Goal: Information Seeking & Learning: Learn about a topic

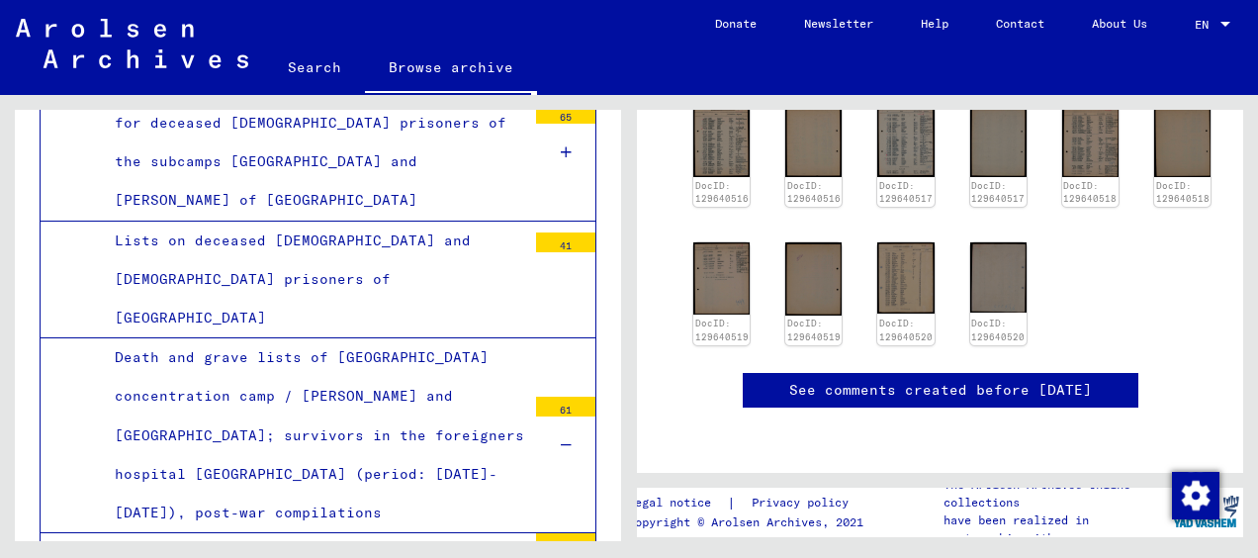
scroll to position [500, 0]
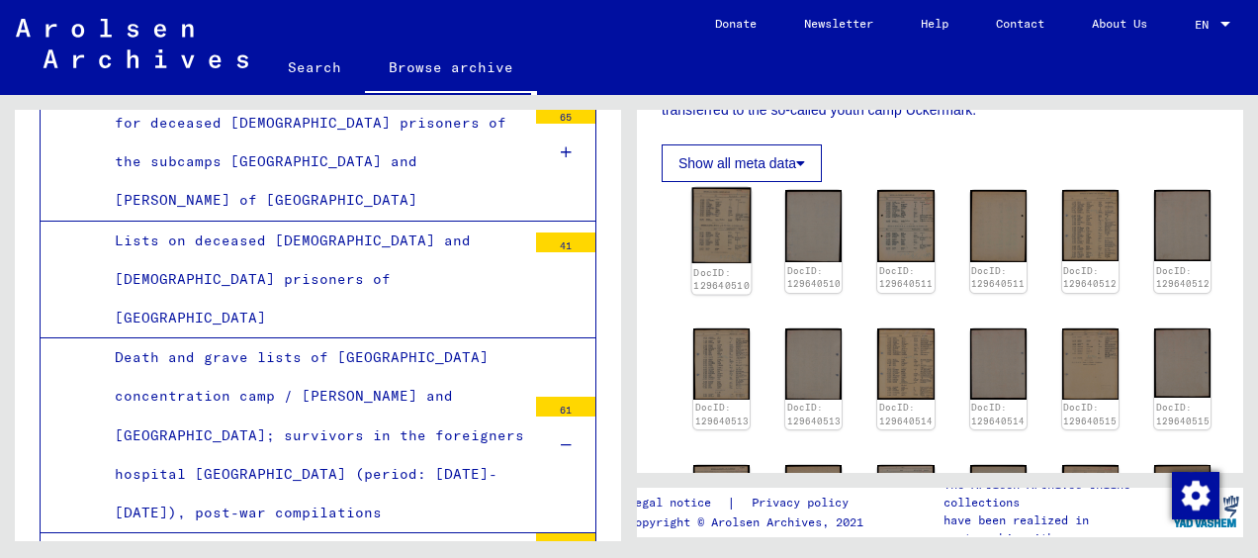
click at [726, 220] on img at bounding box center [721, 226] width 59 height 76
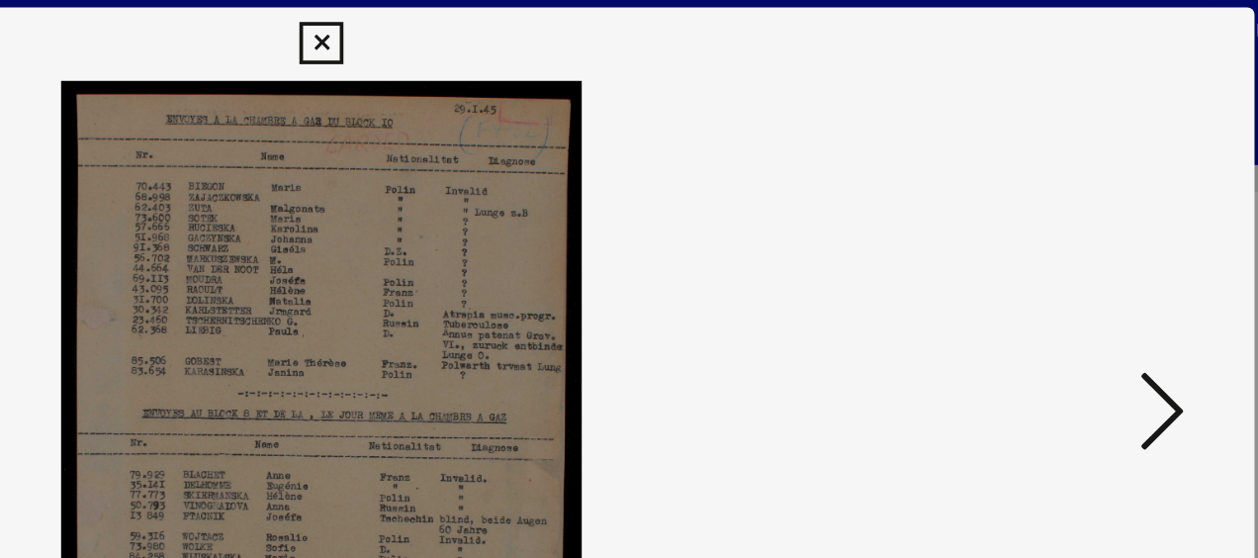
click at [1075, 230] on icon at bounding box center [1083, 227] width 24 height 47
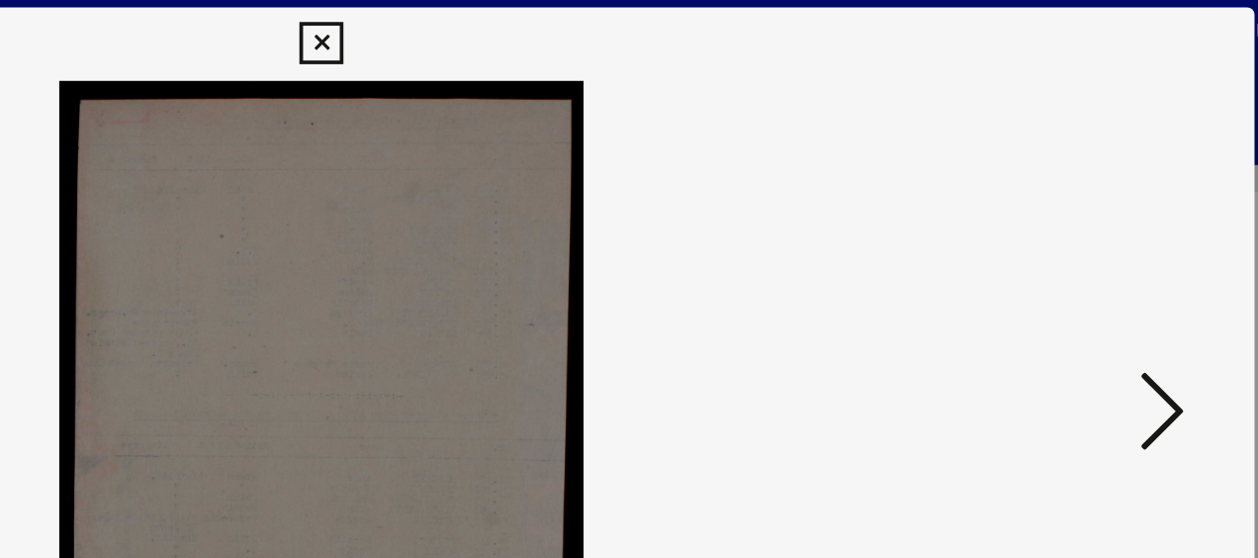
click at [1098, 231] on button at bounding box center [1083, 229] width 36 height 56
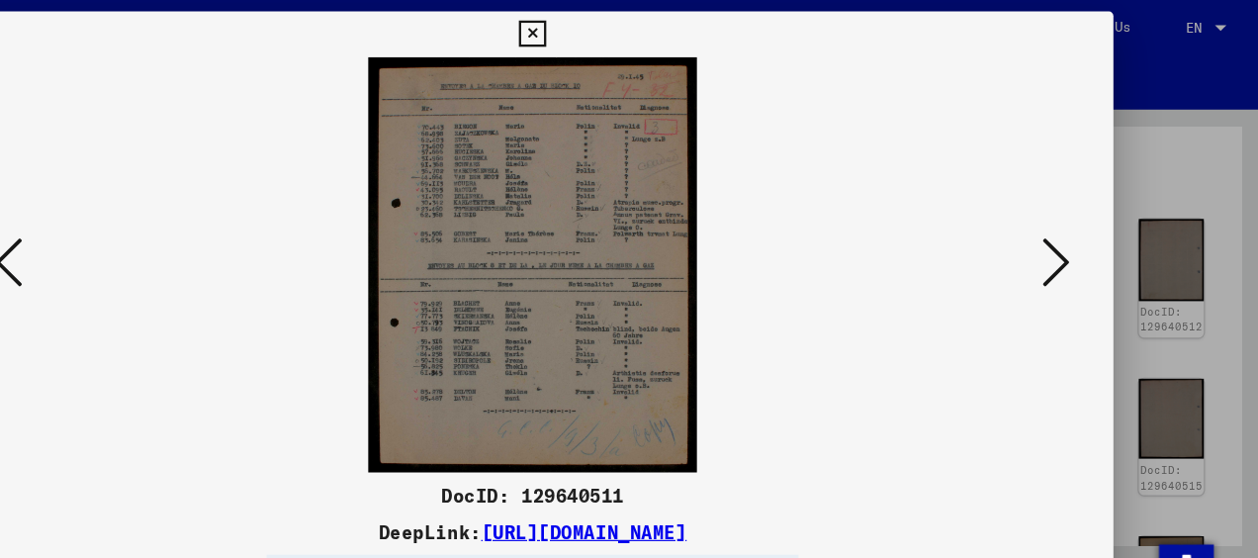
scroll to position [0, 0]
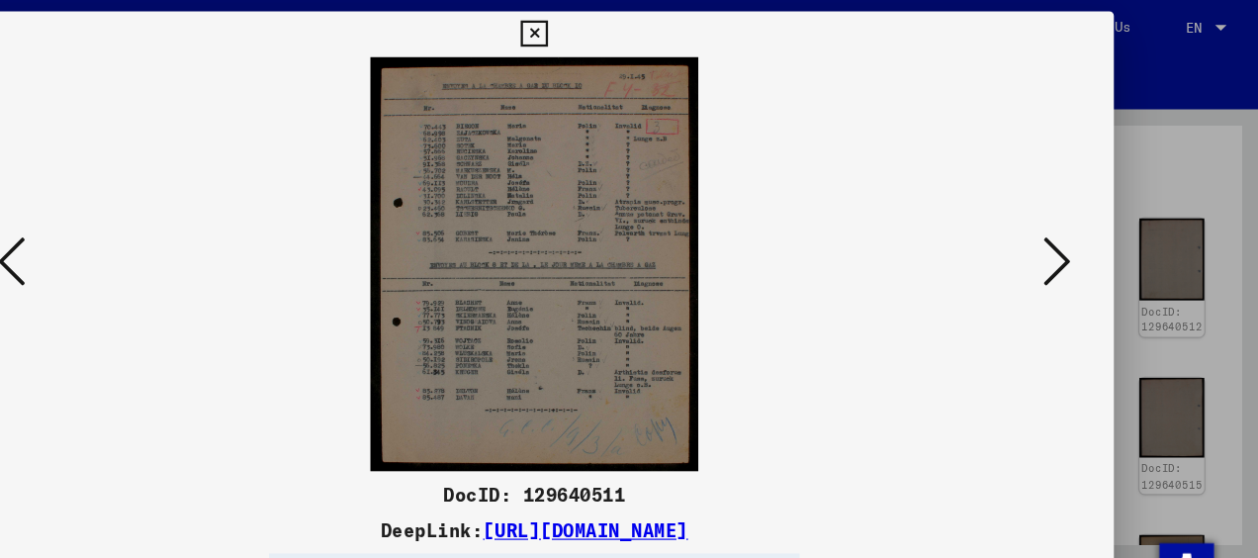
click at [631, 24] on icon at bounding box center [628, 30] width 23 height 24
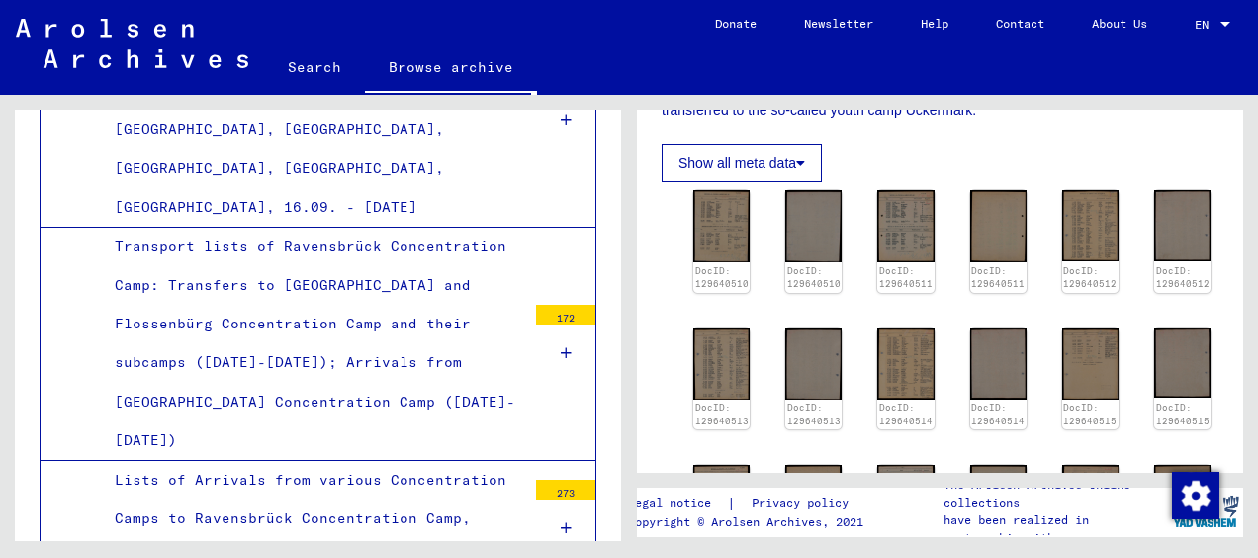
scroll to position [3556, 0]
click at [398, 461] on div "Lists of Arrivals from various Concentration Camps to Ravensbrück Concentration…" at bounding box center [313, 519] width 426 height 117
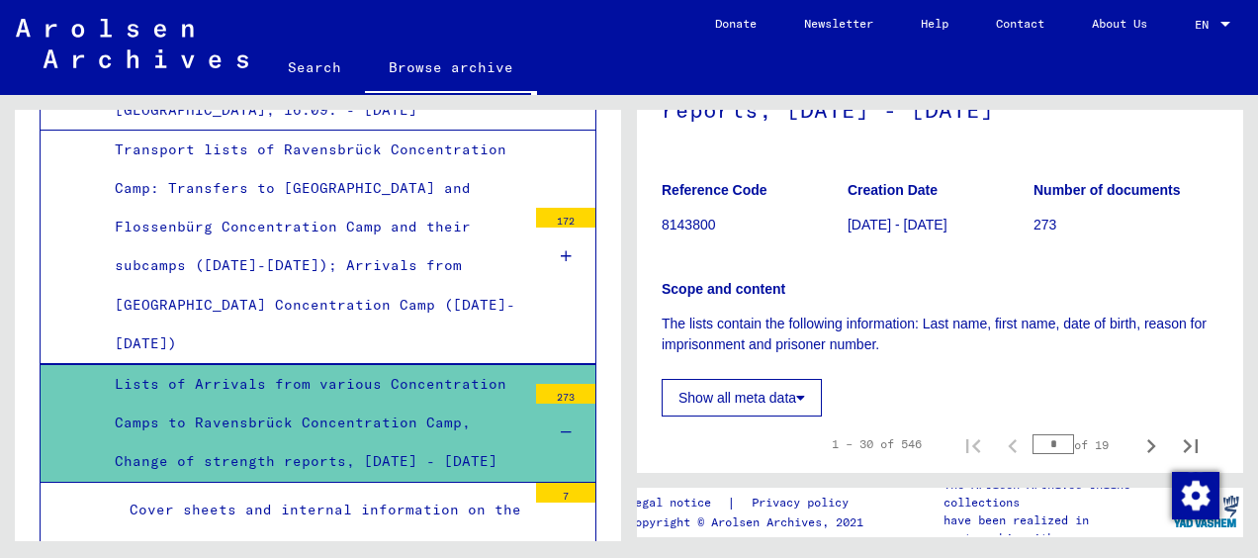
scroll to position [347, 0]
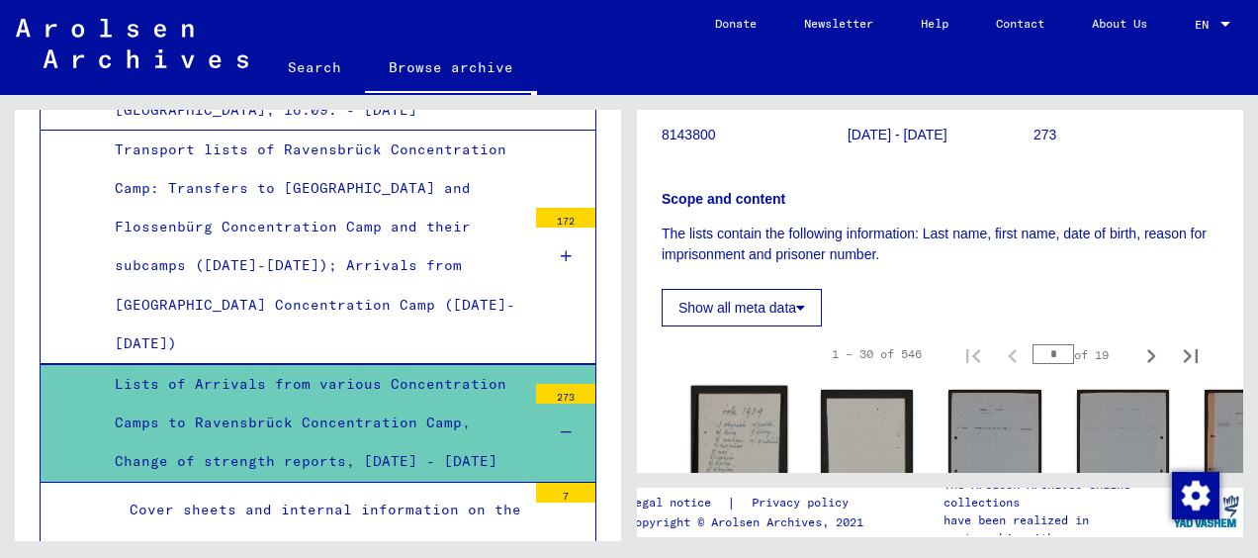
click at [716, 419] on img at bounding box center [739, 439] width 97 height 106
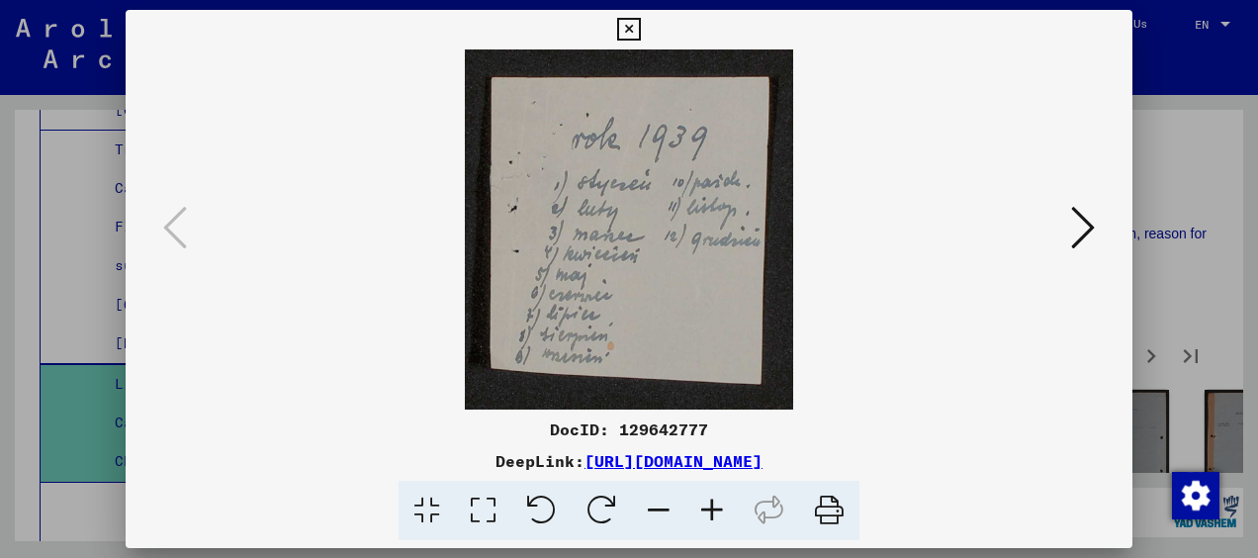
click at [1149, 220] on div at bounding box center [629, 279] width 1258 height 558
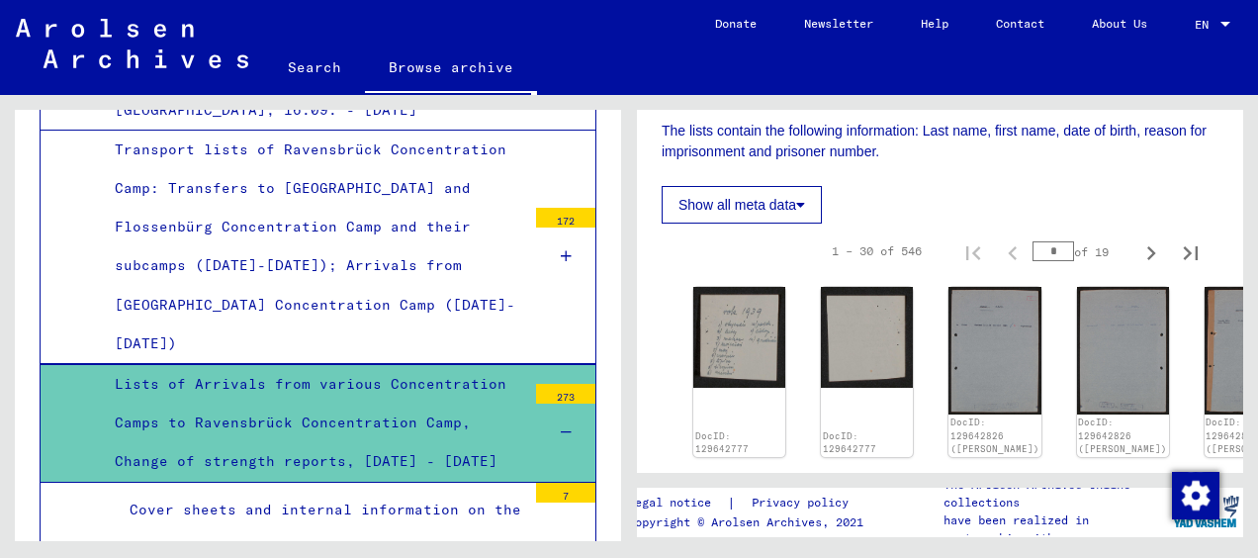
scroll to position [451, 0]
click at [1147, 247] on icon "Next page" at bounding box center [1151, 252] width 9 height 14
type input "*"
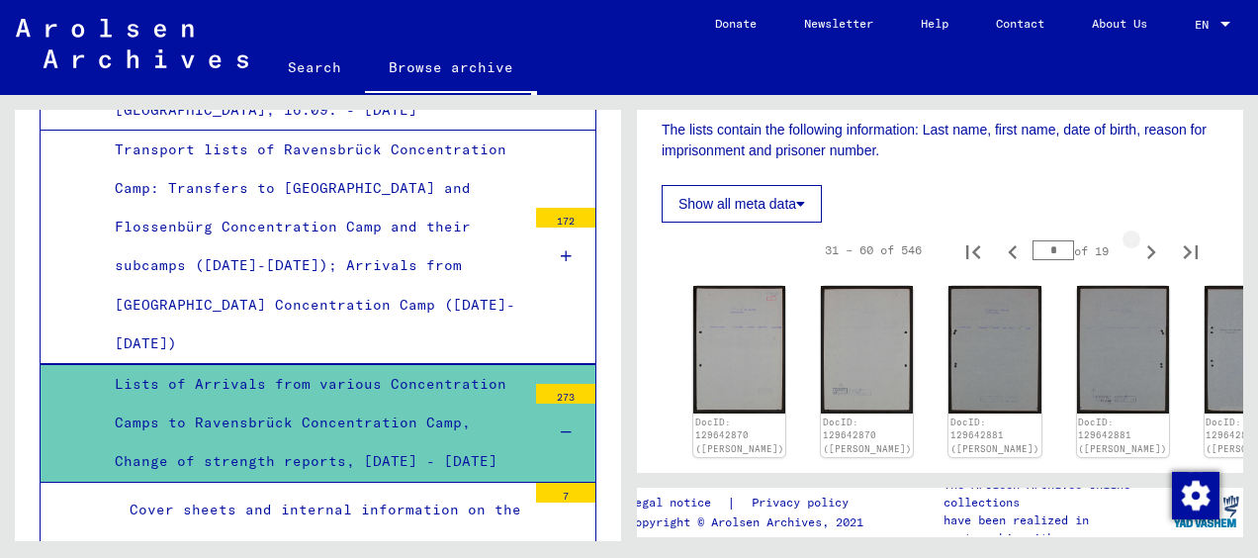
click at [1147, 247] on icon "Next page" at bounding box center [1151, 252] width 9 height 14
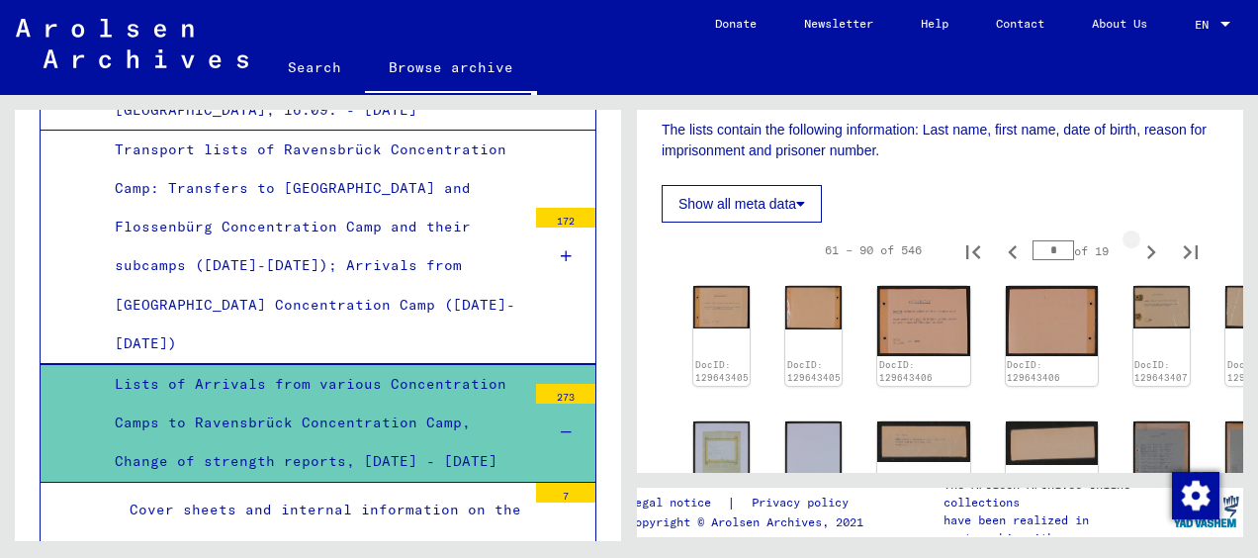
type input "*"
click at [356, 490] on div "Cover sheets and internal information on the collection Listmaterial Ravensbrück" at bounding box center [320, 528] width 411 height 77
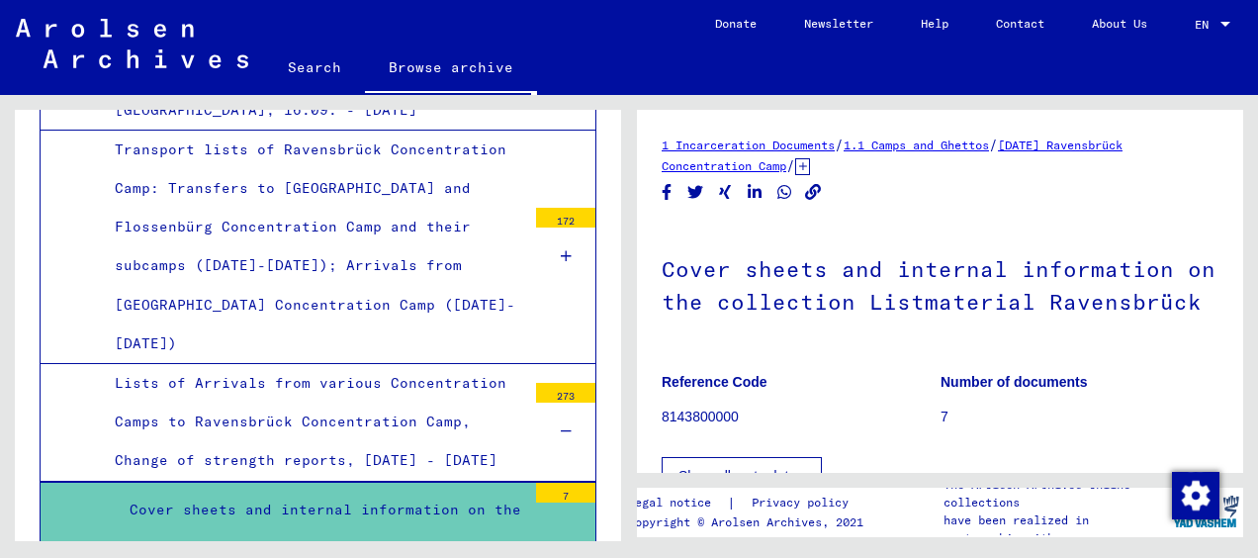
click at [550, 402] on div at bounding box center [565, 431] width 59 height 58
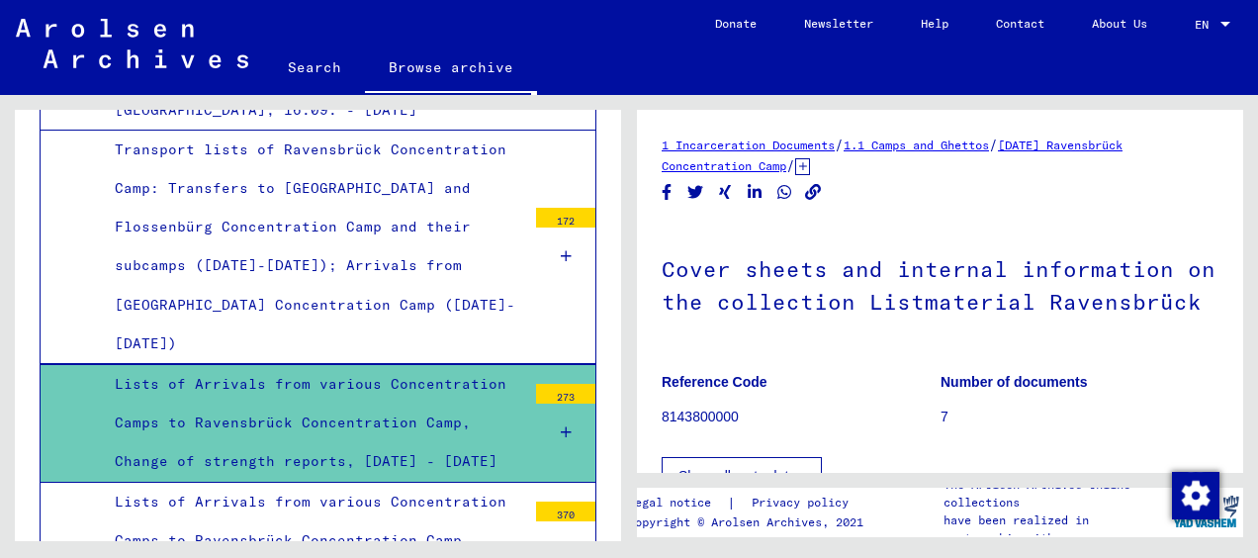
click at [561, 425] on icon at bounding box center [566, 432] width 11 height 14
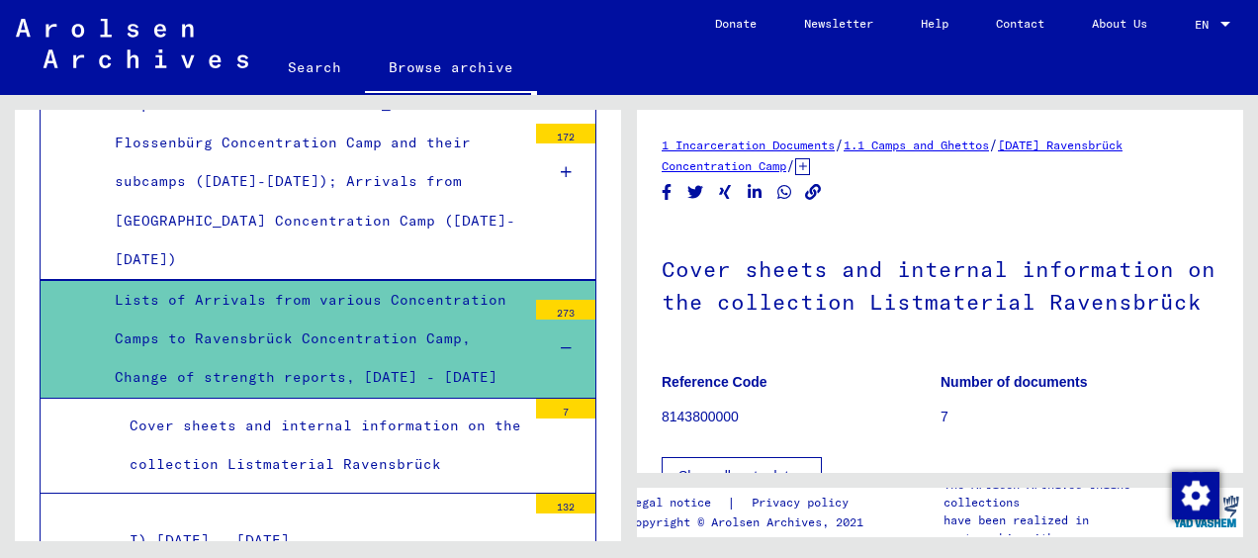
click at [328, 521] on div "I) [DATE] - [DATE]" at bounding box center [320, 540] width 411 height 39
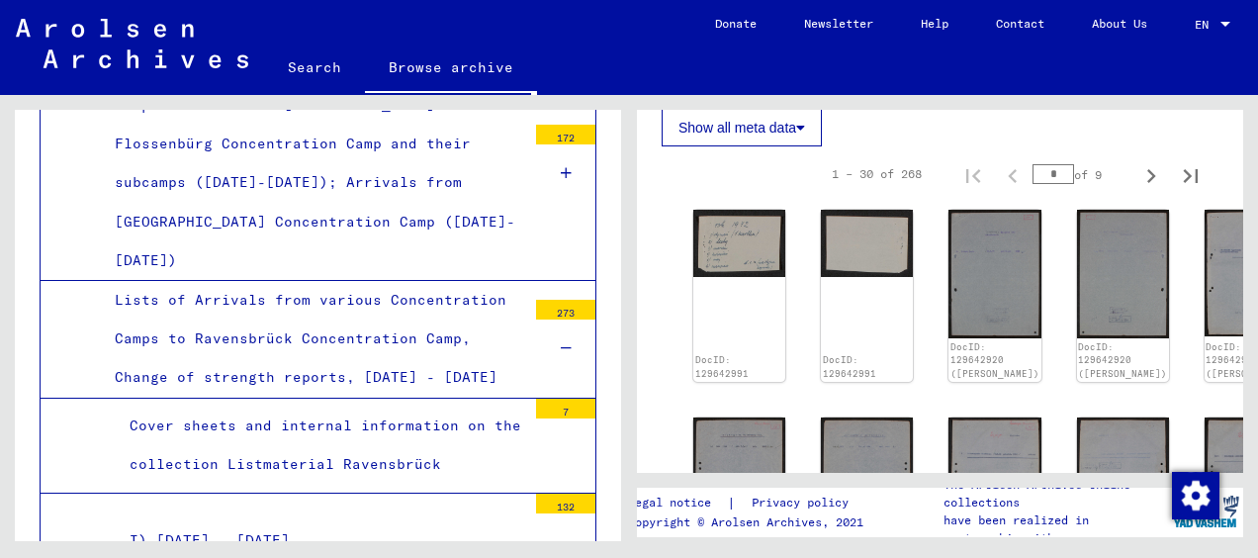
scroll to position [407, 0]
click at [735, 225] on img at bounding box center [739, 242] width 97 height 70
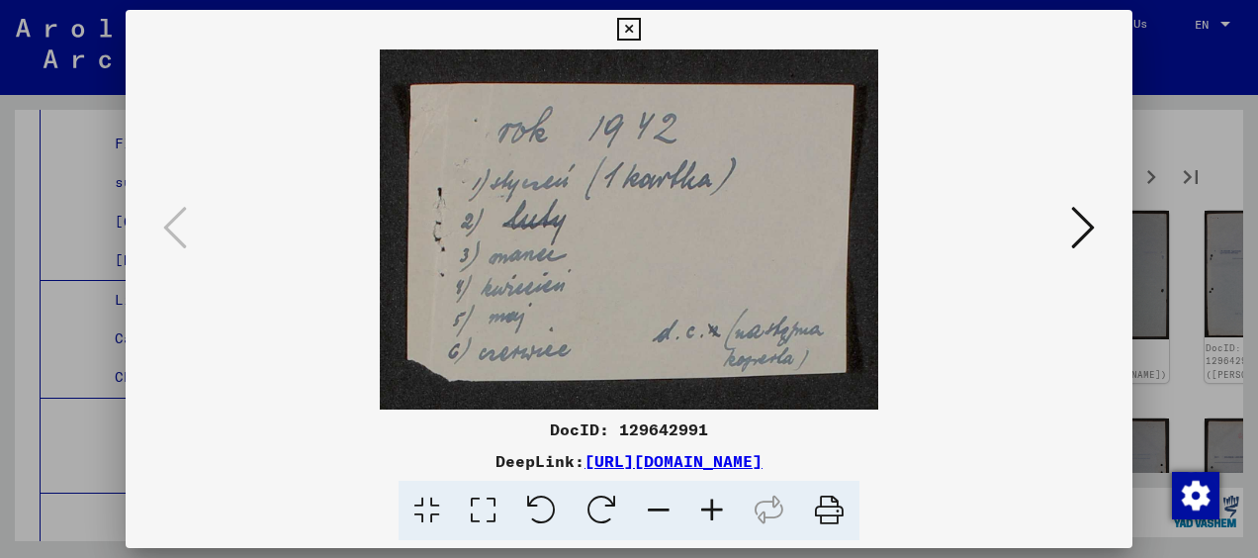
click at [1090, 212] on icon at bounding box center [1083, 227] width 24 height 47
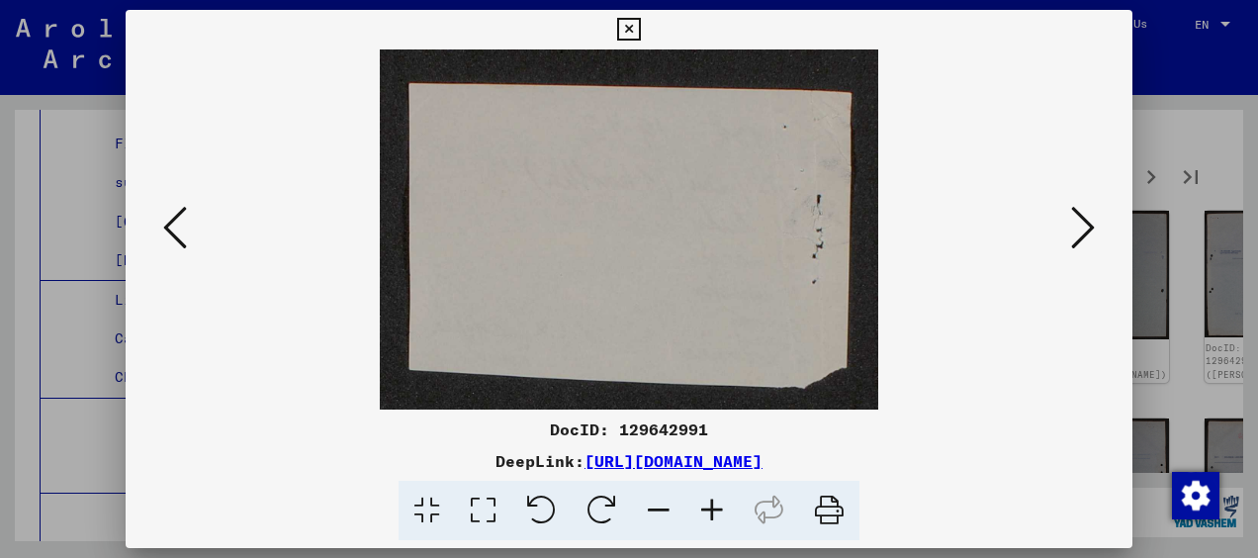
click at [1090, 212] on icon at bounding box center [1083, 227] width 24 height 47
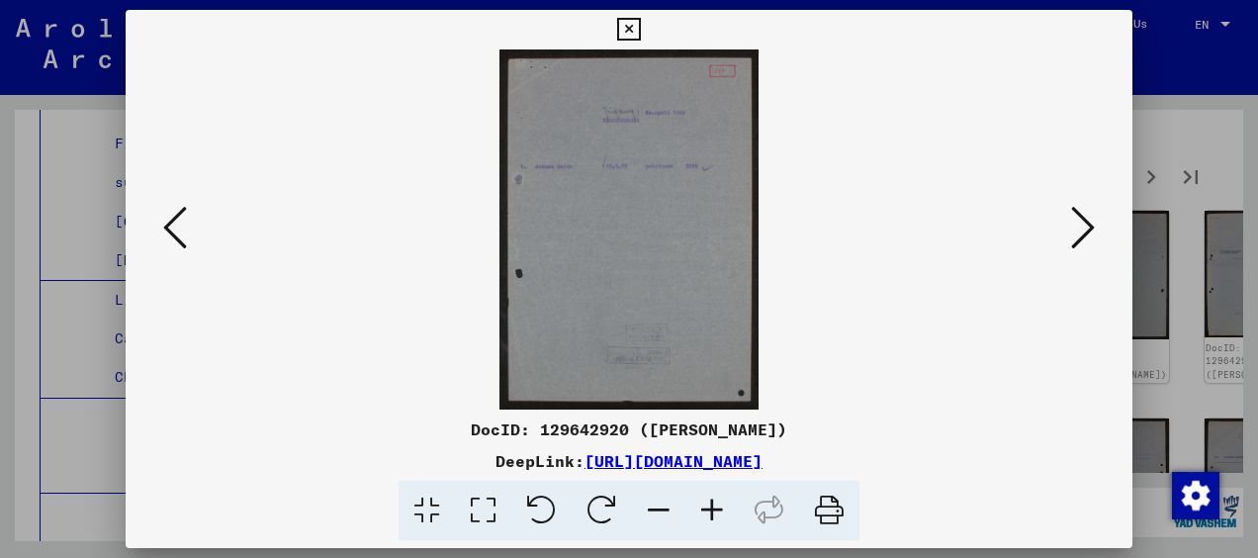
click at [1090, 212] on icon at bounding box center [1083, 227] width 24 height 47
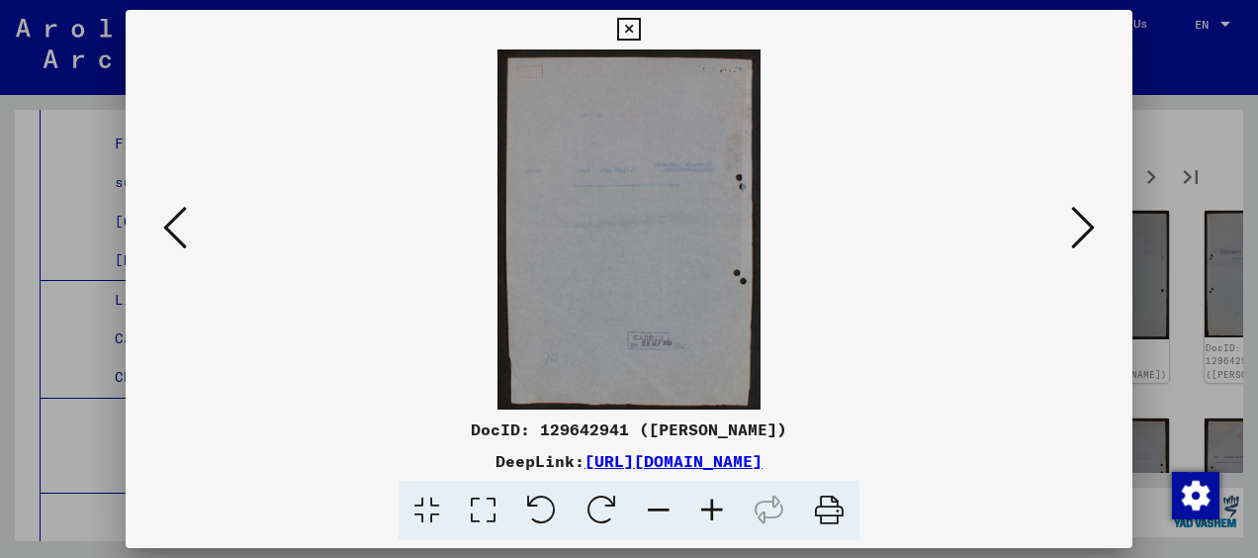
click at [1090, 212] on icon at bounding box center [1083, 227] width 24 height 47
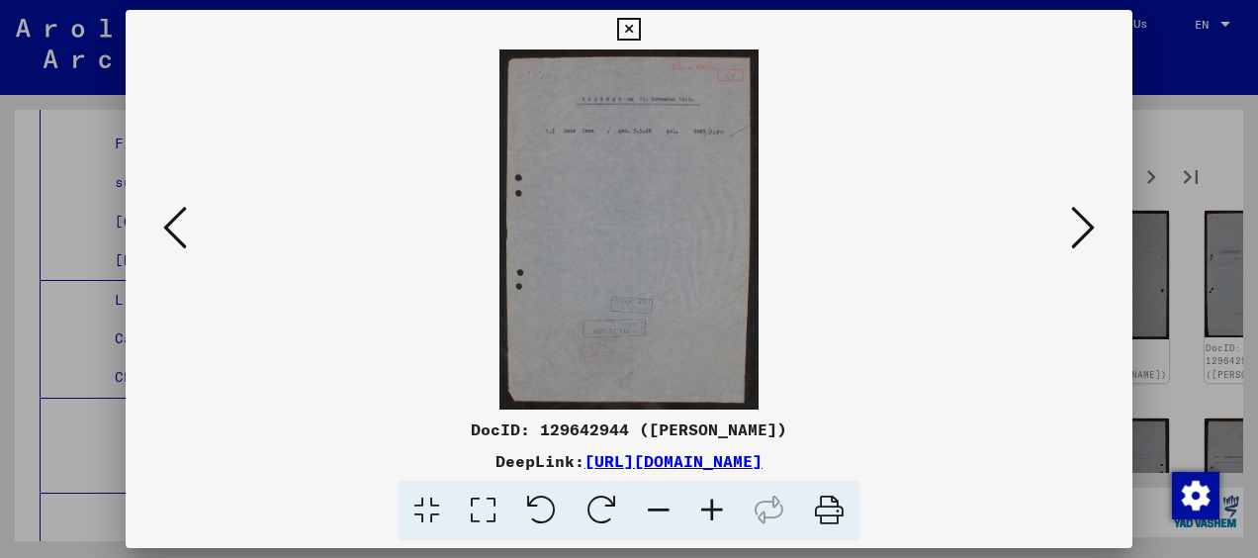
click at [1090, 212] on icon at bounding box center [1083, 227] width 24 height 47
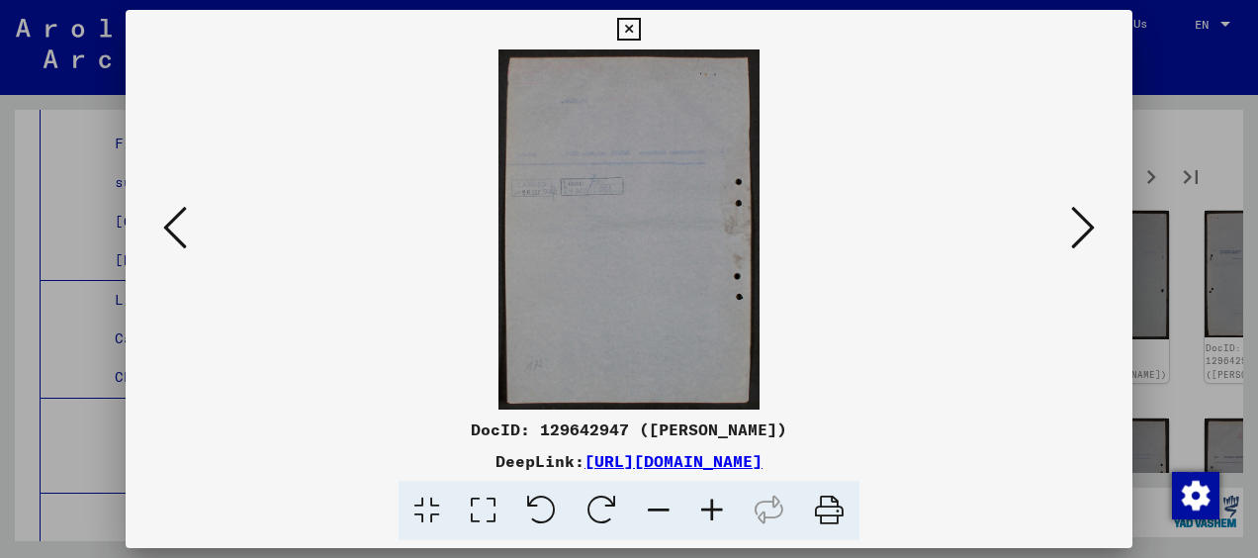
click at [1090, 212] on icon at bounding box center [1083, 227] width 24 height 47
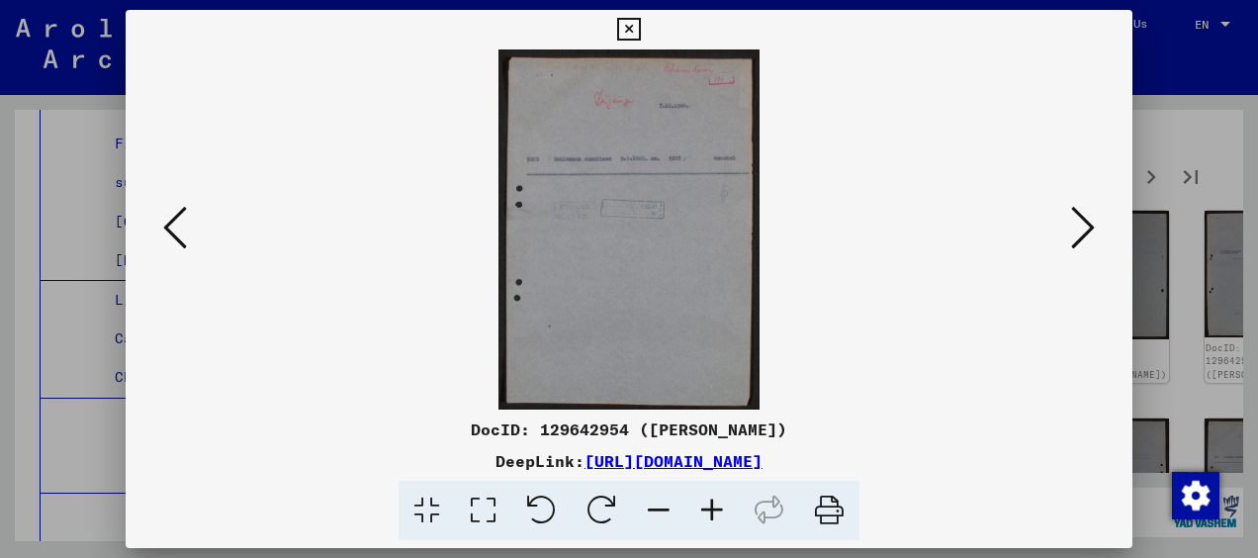
click at [1090, 212] on icon at bounding box center [1083, 227] width 24 height 47
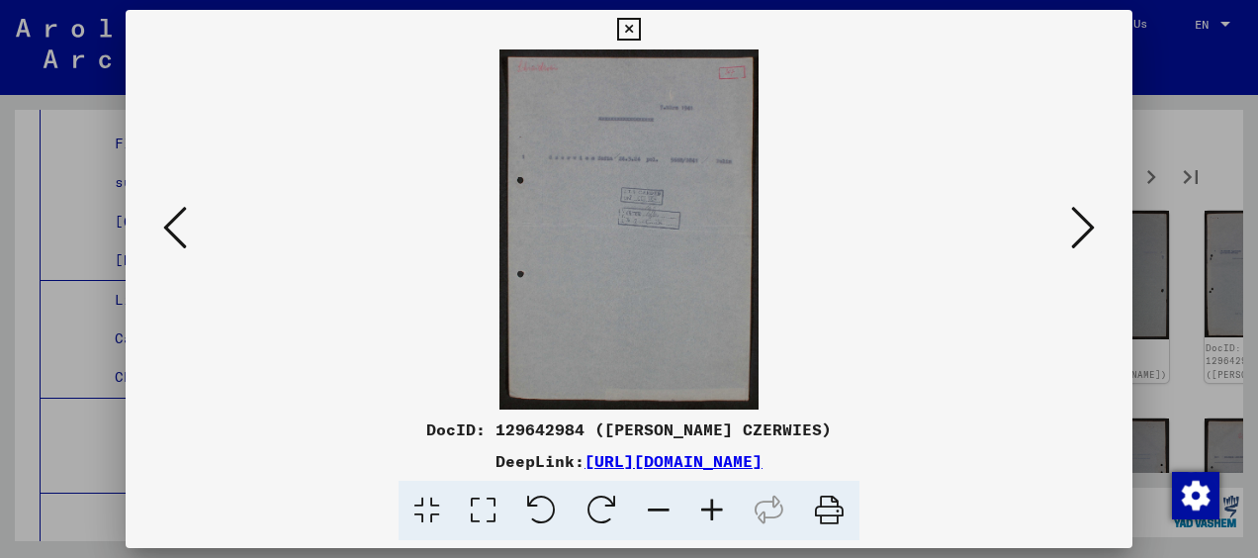
click at [1090, 212] on icon at bounding box center [1083, 227] width 24 height 47
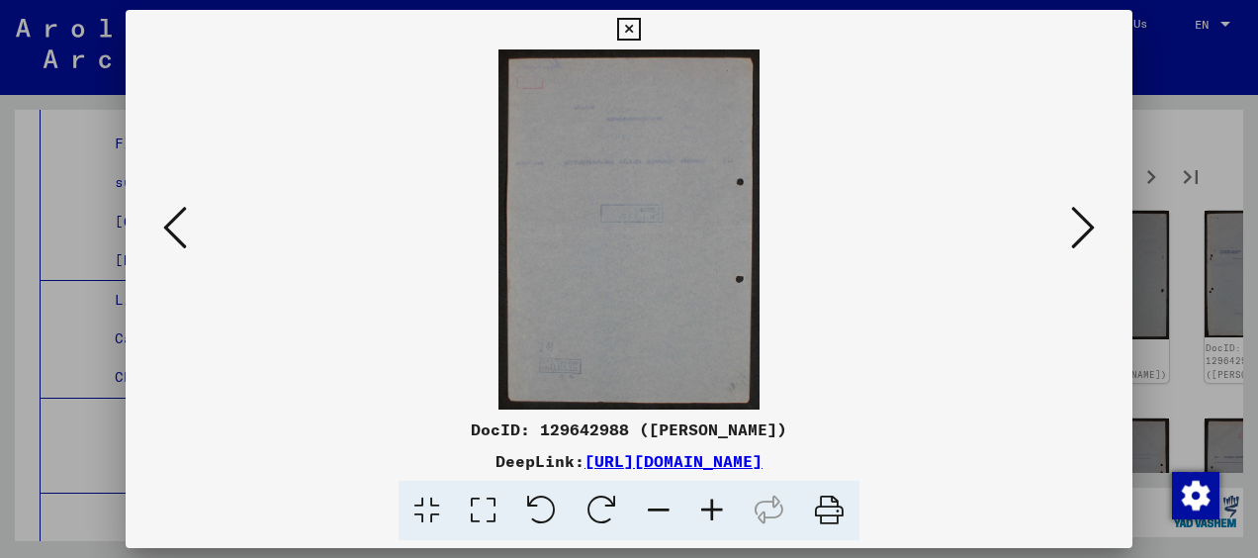
click at [1090, 212] on icon at bounding box center [1083, 227] width 24 height 47
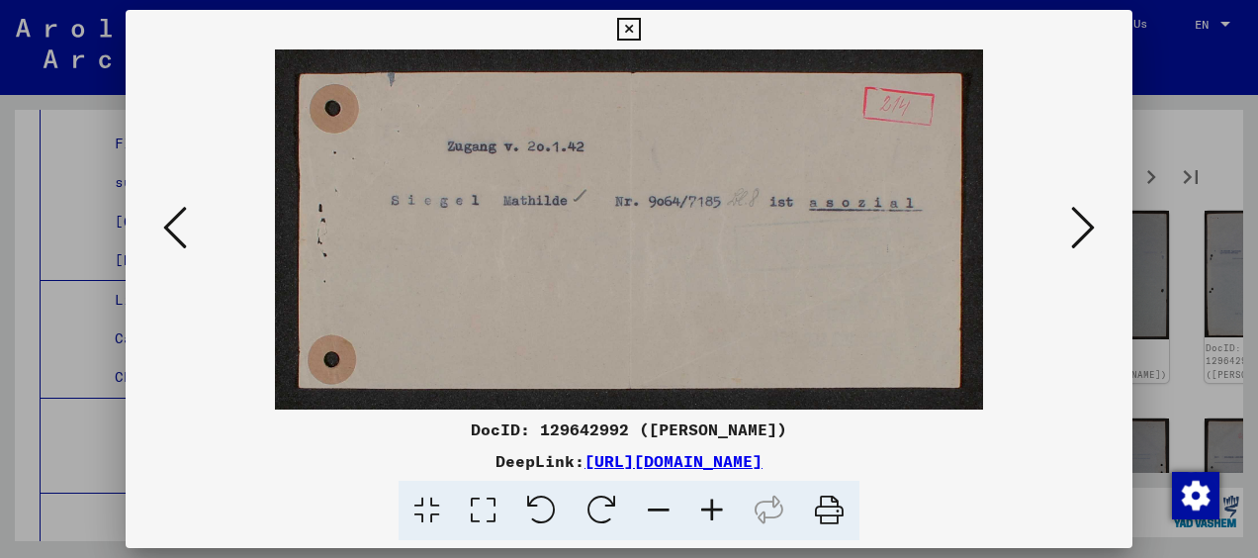
click at [1090, 212] on icon at bounding box center [1083, 227] width 24 height 47
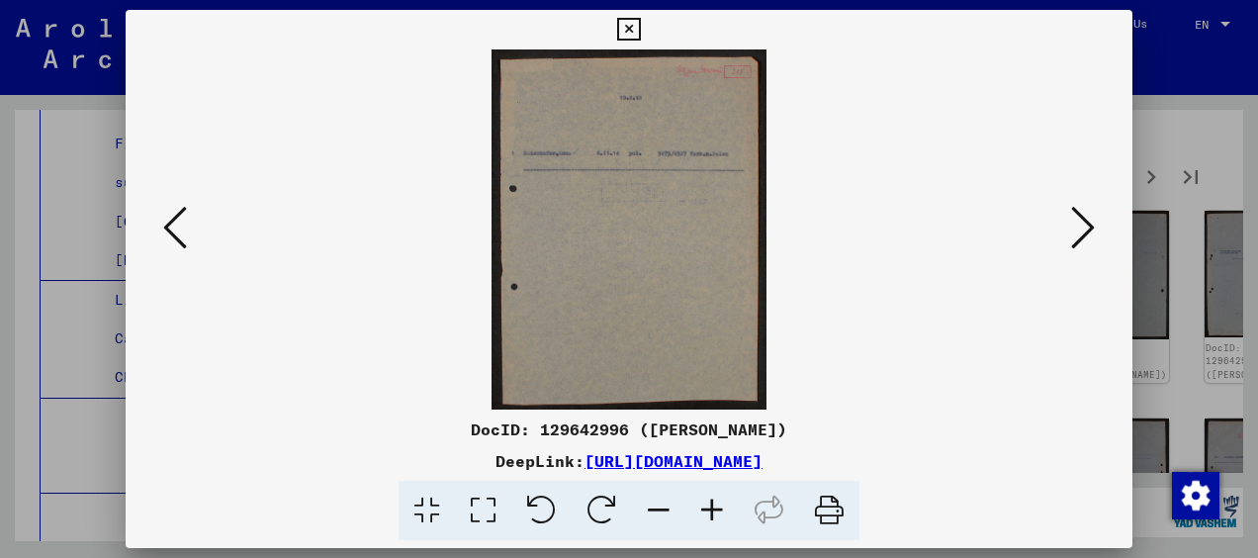
click at [1090, 212] on icon at bounding box center [1083, 227] width 24 height 47
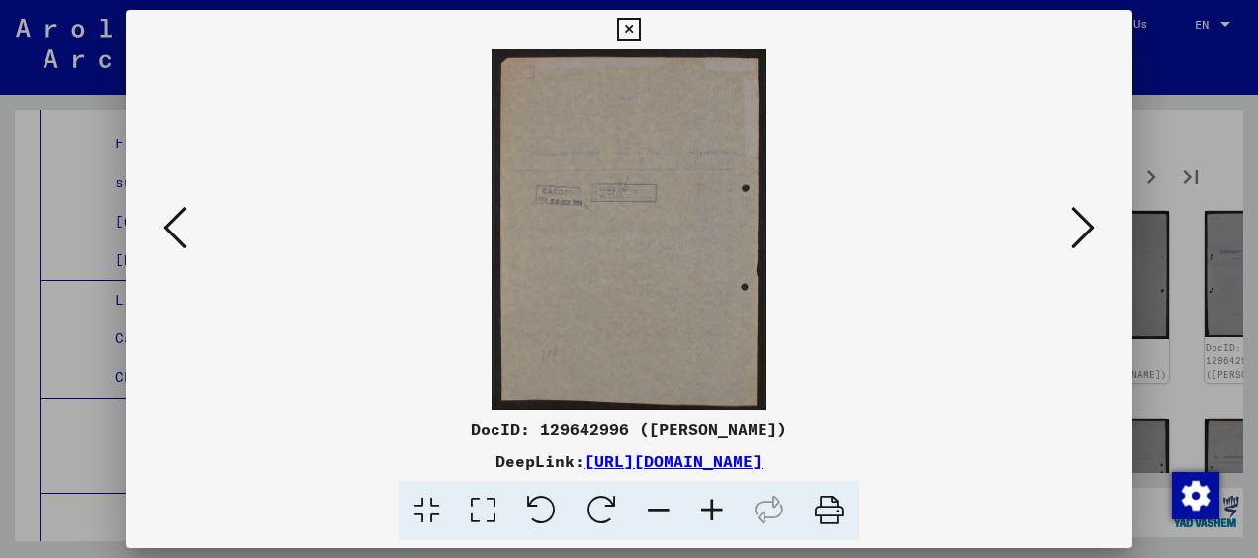
click at [1090, 212] on icon at bounding box center [1083, 227] width 24 height 47
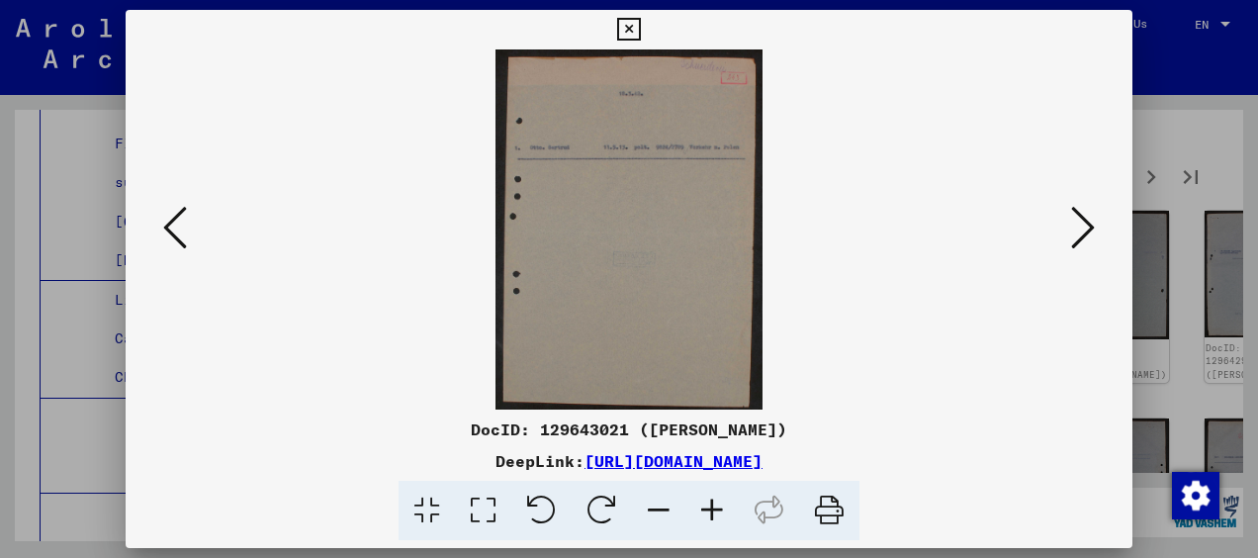
click at [1090, 212] on icon at bounding box center [1083, 227] width 24 height 47
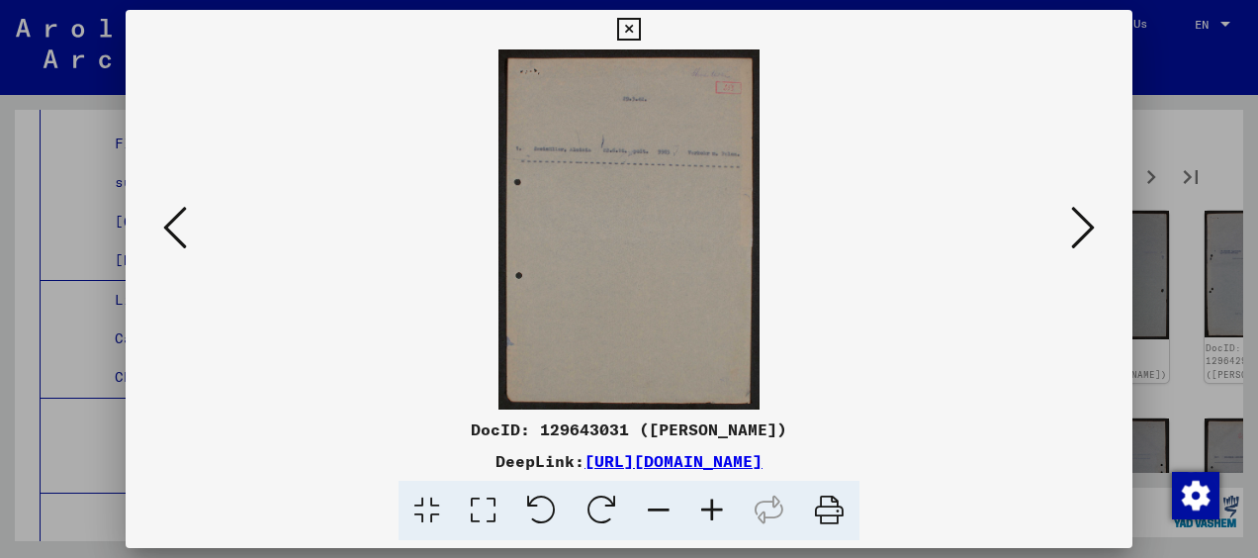
click at [1090, 212] on icon at bounding box center [1083, 227] width 24 height 47
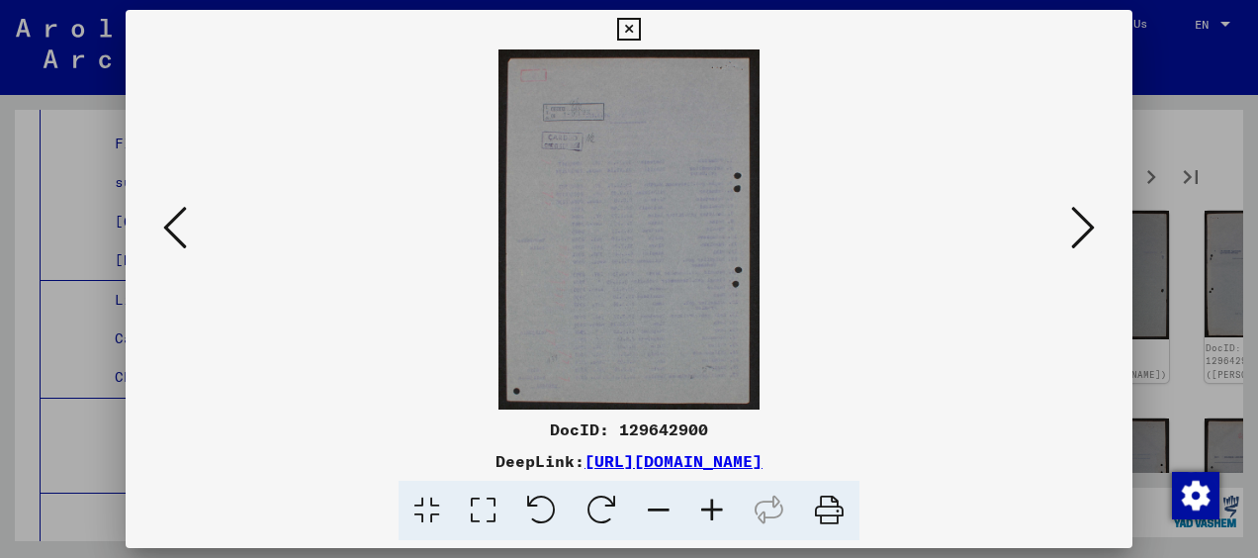
click at [1090, 212] on icon at bounding box center [1083, 227] width 24 height 47
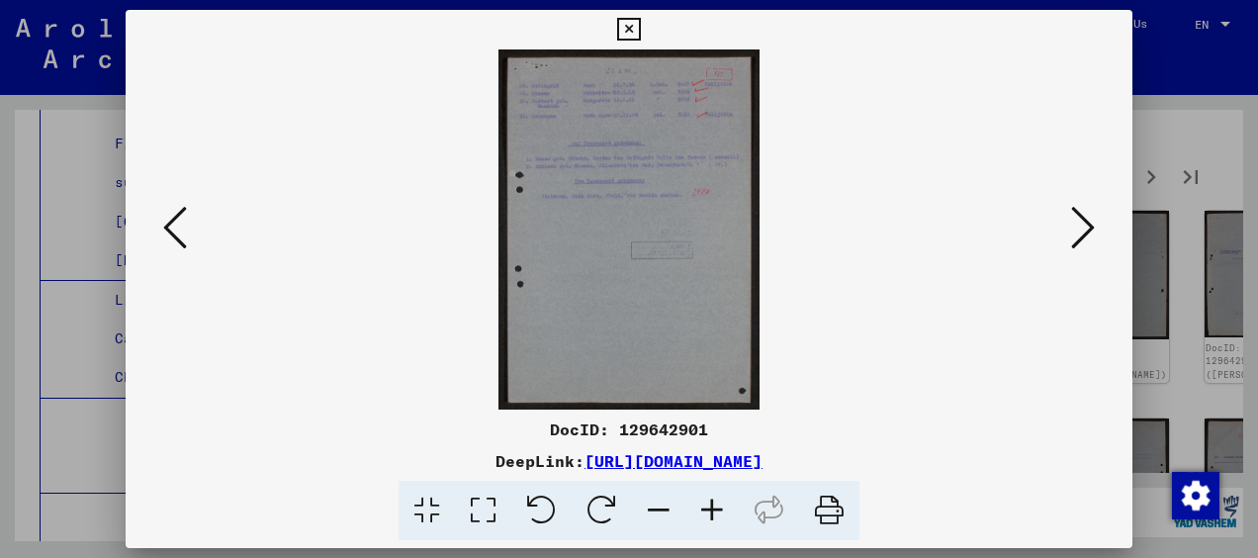
click at [1090, 212] on icon at bounding box center [1083, 227] width 24 height 47
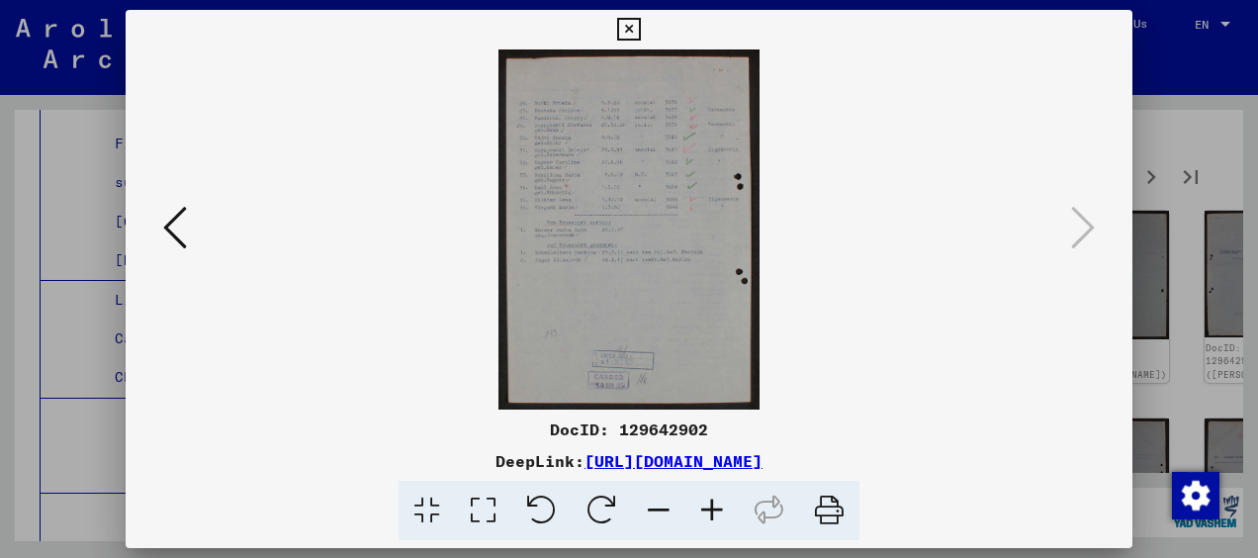
click at [633, 36] on icon at bounding box center [628, 30] width 23 height 24
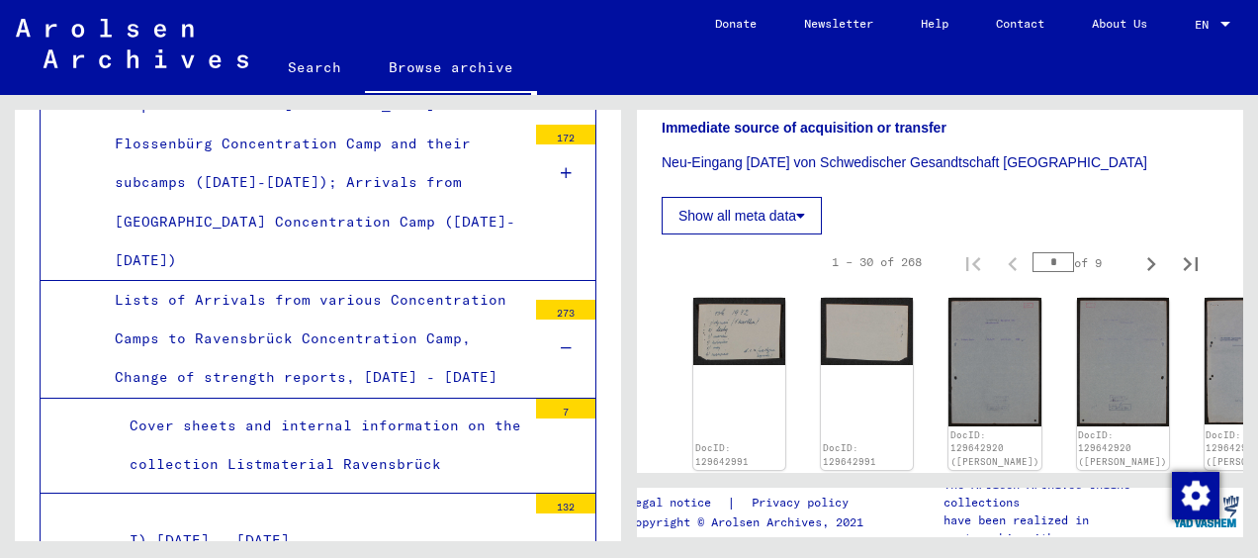
scroll to position [318, 0]
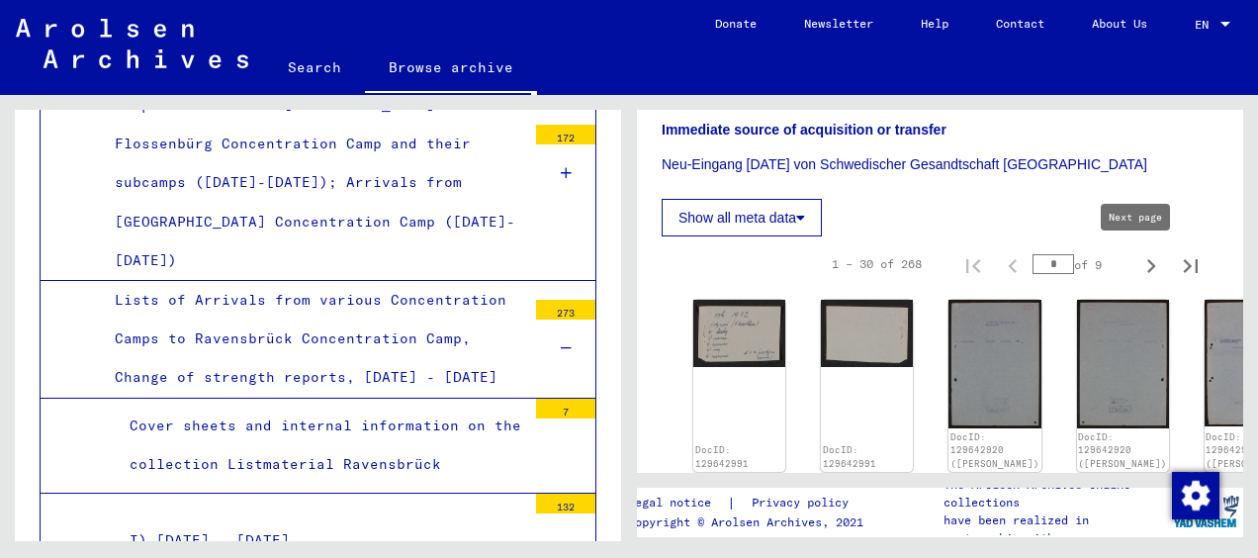
click at [1147, 269] on icon "Next page" at bounding box center [1151, 266] width 9 height 14
type input "*"
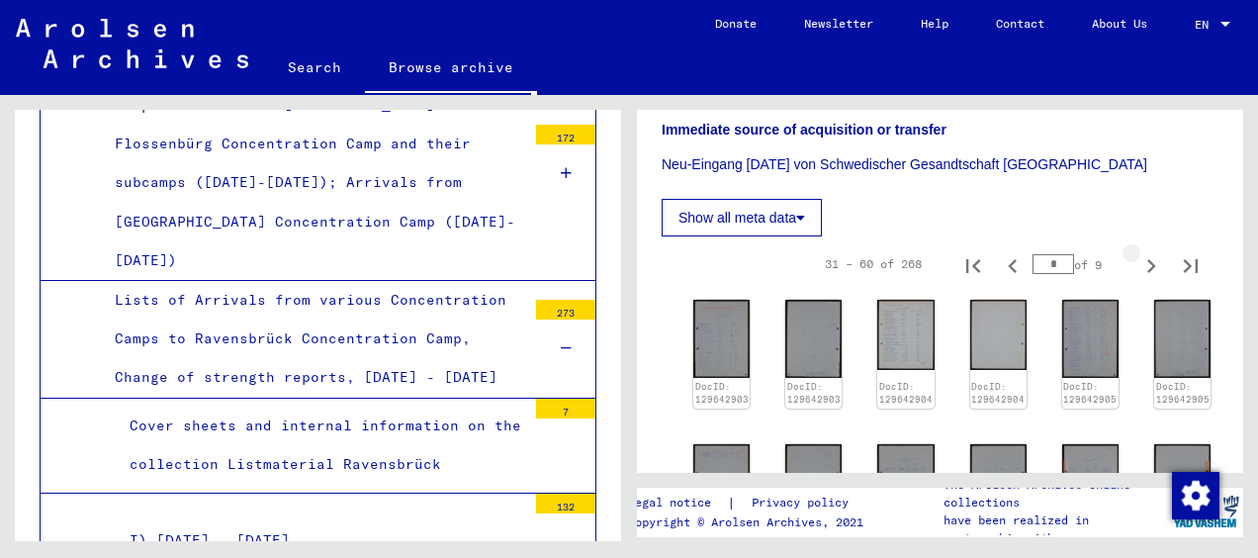
click at [1147, 269] on icon "Next page" at bounding box center [1151, 266] width 9 height 14
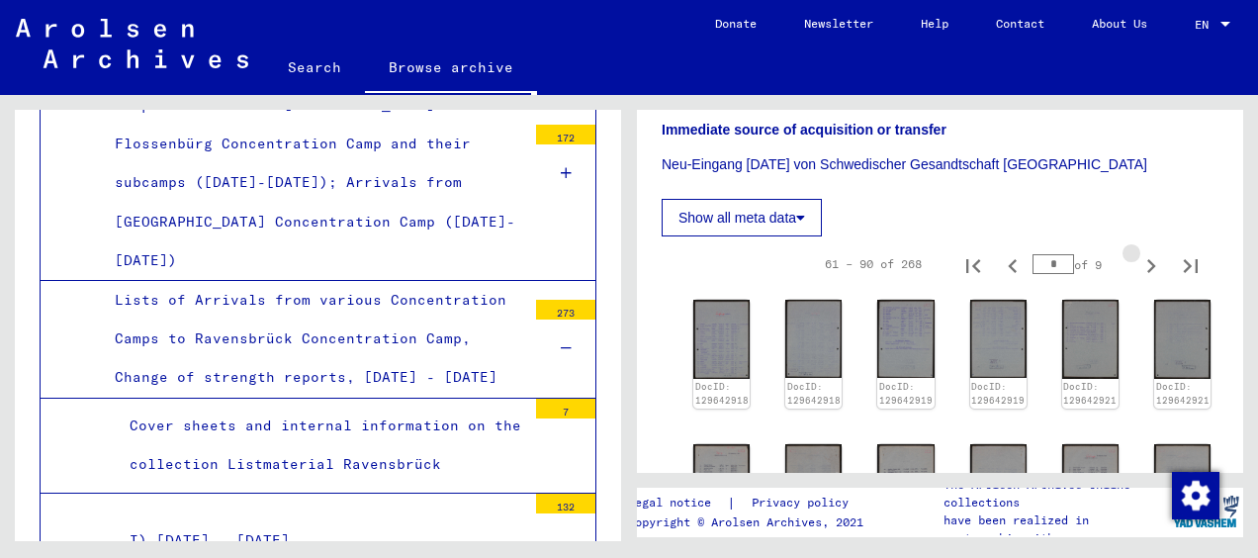
type input "*"
click at [1068, 383] on link "DocID: 129642921" at bounding box center [1090, 396] width 56 height 26
